Goal: Register for event/course

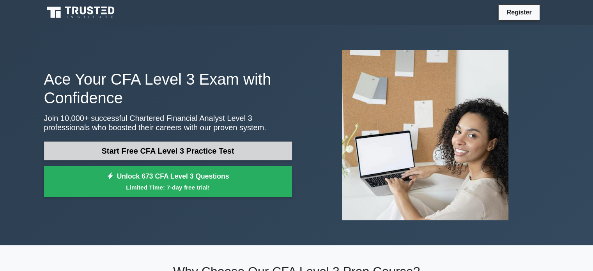
click at [179, 149] on link "Start Free CFA Level 3 Practice Test" at bounding box center [168, 150] width 248 height 19
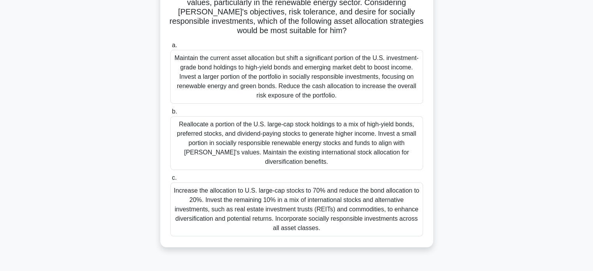
scroll to position [140, 0]
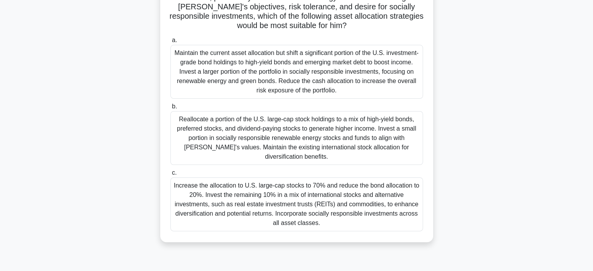
click at [348, 244] on div "3:29 Stop CFA Level 3 Beginner 1/10 .spinner_0XTQ{transform-origin:center;anima…" at bounding box center [296, 83] width 514 height 390
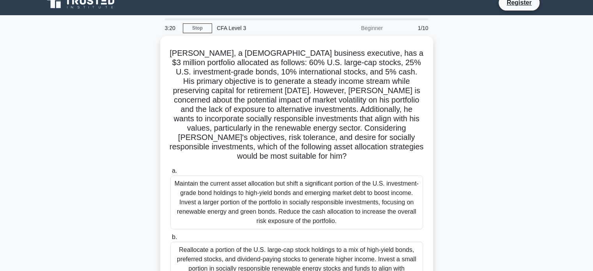
scroll to position [0, 0]
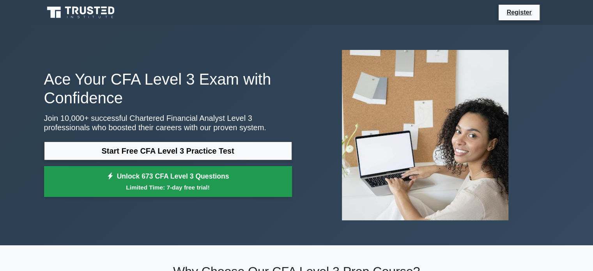
click at [163, 187] on small "Limited Time: 7-day free trial!" at bounding box center [168, 187] width 228 height 9
